Goal: Book appointment/travel/reservation

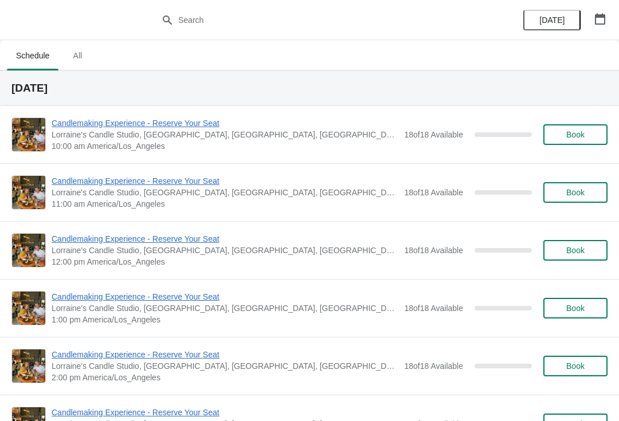
click at [604, 22] on icon "button" at bounding box center [599, 18] width 11 height 11
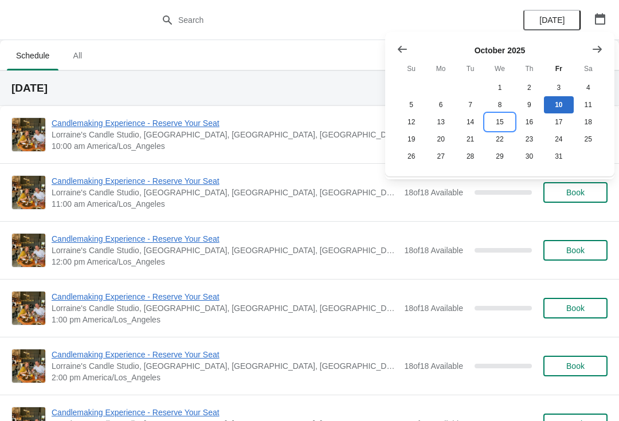
click at [503, 124] on button "15" at bounding box center [499, 121] width 29 height 17
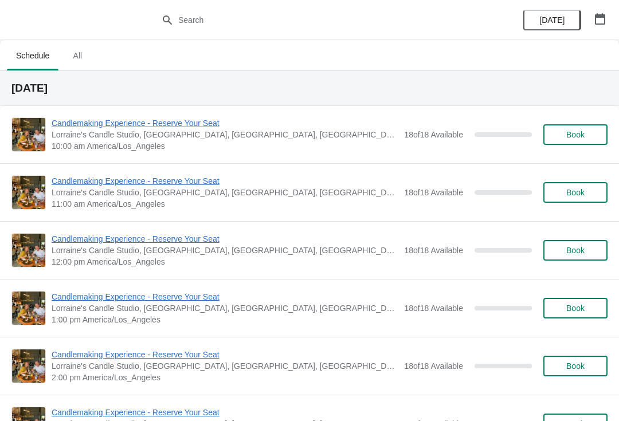
click at [577, 132] on span "Book" at bounding box center [575, 134] width 18 height 9
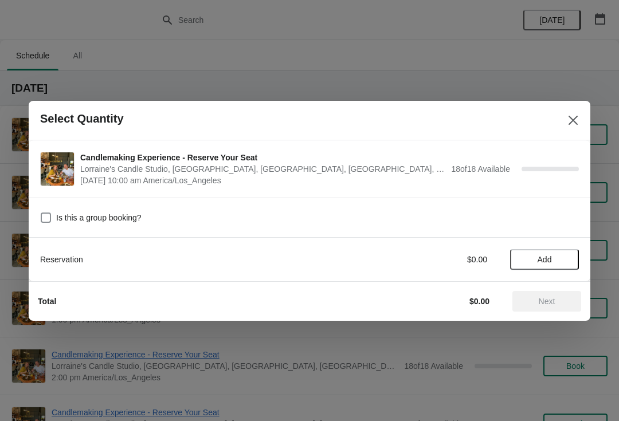
click at [543, 251] on button "Add" at bounding box center [544, 259] width 69 height 21
click at [567, 257] on icon at bounding box center [564, 259] width 12 height 12
click at [568, 248] on div "Reservation $0.00 2" at bounding box center [309, 254] width 539 height 32
click at [566, 257] on icon at bounding box center [564, 259] width 12 height 12
click at [567, 254] on icon at bounding box center [564, 259] width 12 height 12
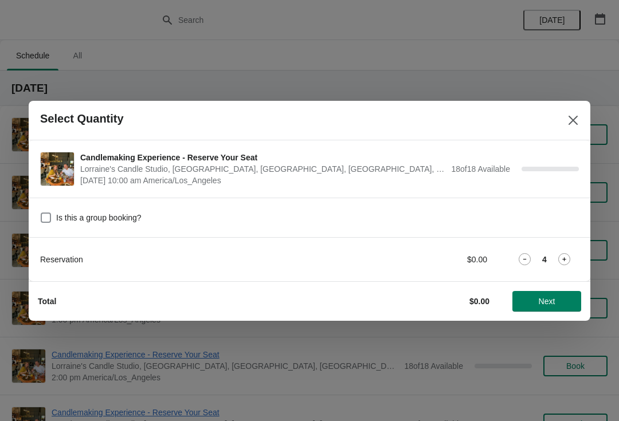
click at [569, 254] on icon at bounding box center [564, 259] width 12 height 12
click at [570, 253] on div "Reservation $0.00 5" at bounding box center [309, 259] width 539 height 21
click at [565, 256] on icon at bounding box center [564, 259] width 12 height 12
click at [565, 258] on icon at bounding box center [564, 259] width 12 height 12
click at [570, 254] on icon at bounding box center [564, 259] width 12 height 12
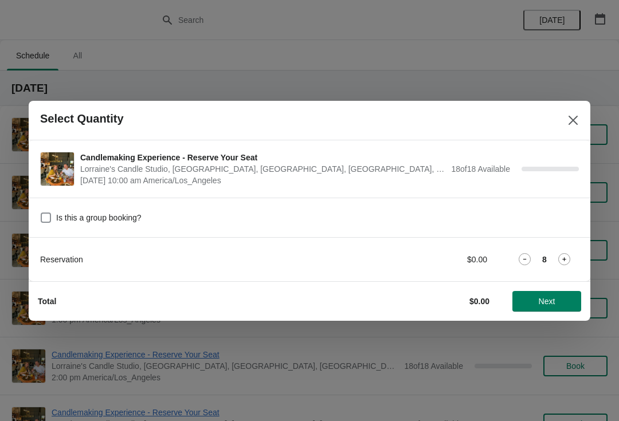
click at [562, 262] on icon at bounding box center [564, 259] width 12 height 12
click at [566, 256] on icon at bounding box center [564, 259] width 12 height 12
click at [559, 311] on button "Next" at bounding box center [546, 301] width 69 height 21
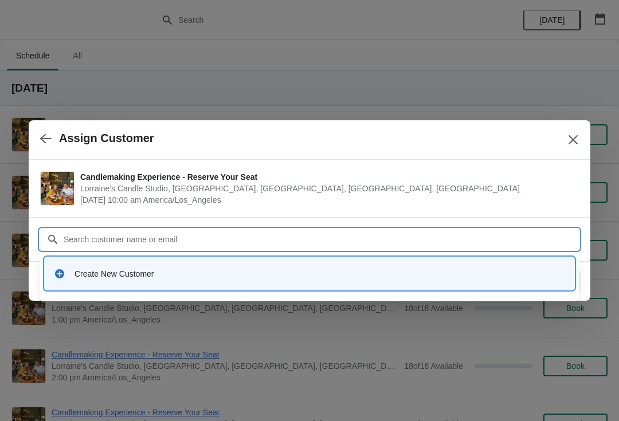
click at [181, 234] on input "Customer" at bounding box center [321, 239] width 516 height 21
click at [152, 284] on div "Create New Customer" at bounding box center [309, 273] width 520 height 23
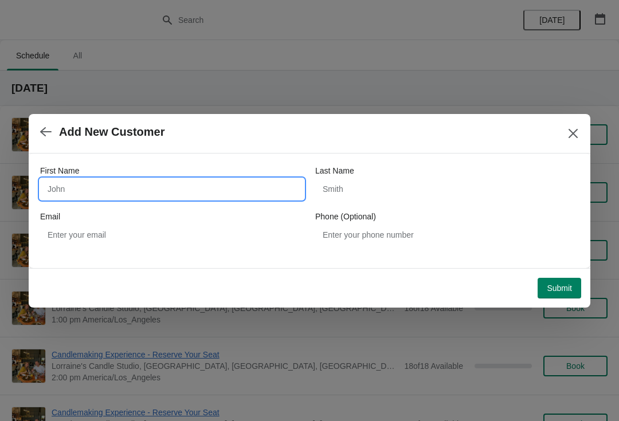
click at [146, 184] on input "First Name" at bounding box center [172, 189] width 264 height 21
type input "[PERSON_NAME]"
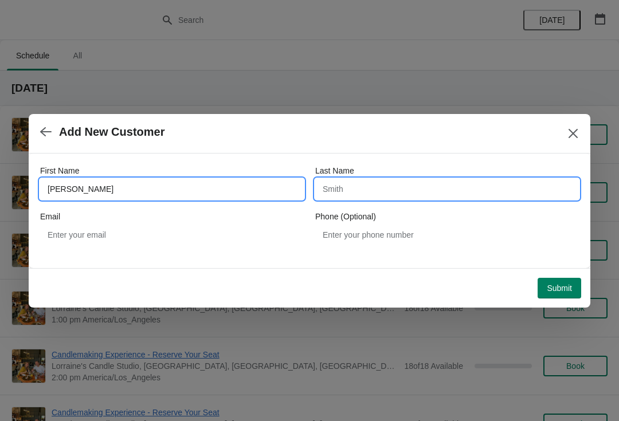
click at [388, 186] on input "Last Name" at bounding box center [447, 189] width 264 height 21
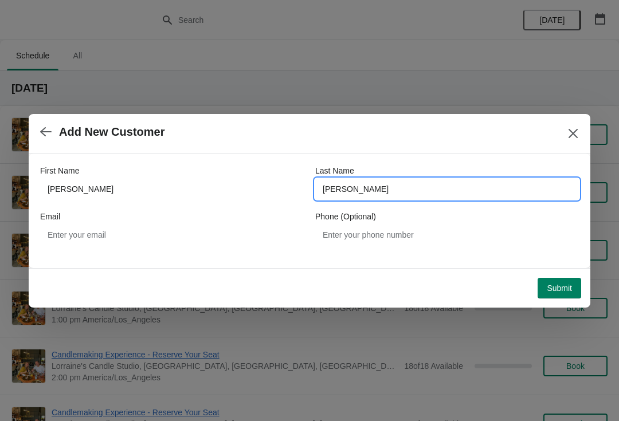
type input "[PERSON_NAME]"
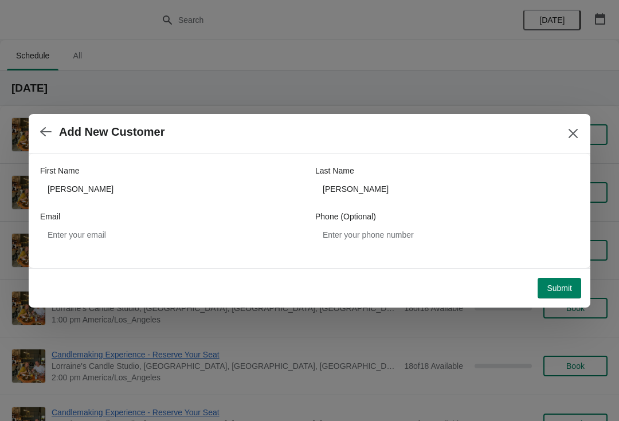
click at [562, 289] on span "Submit" at bounding box center [559, 288] width 25 height 9
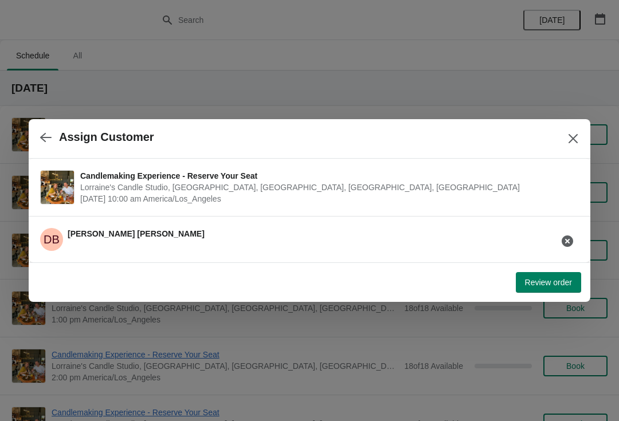
click at [548, 288] on button "Review order" at bounding box center [548, 282] width 65 height 21
